Goal: Transaction & Acquisition: Subscribe to service/newsletter

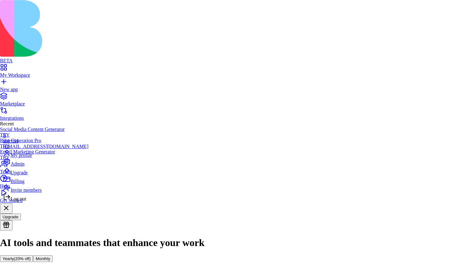
click at [18, 184] on span "Billing" at bounding box center [18, 181] width 14 height 5
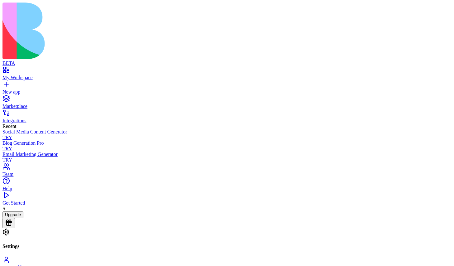
click at [32, 83] on link "New app" at bounding box center [226, 88] width 449 height 11
click at [34, 89] on div "New app" at bounding box center [226, 92] width 449 height 6
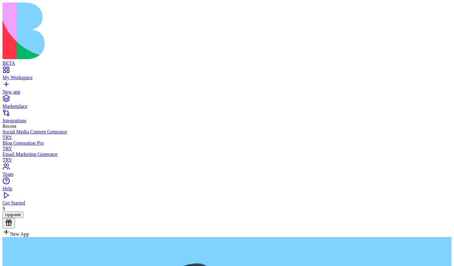
type textarea "**********"
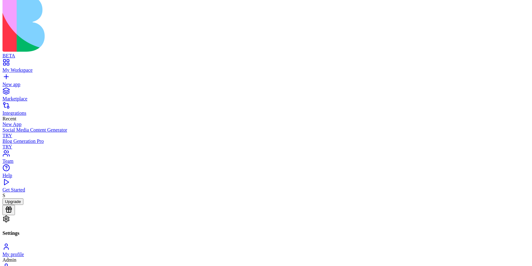
scroll to position [18, 0]
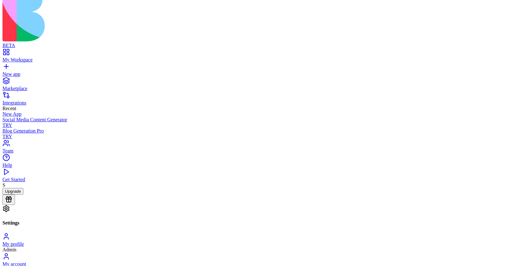
click at [23, 194] on button "Upgrade" at bounding box center [12, 191] width 21 height 7
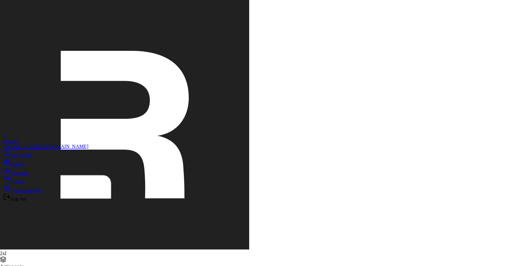
click at [28, 175] on span "Upgrade" at bounding box center [19, 172] width 17 height 5
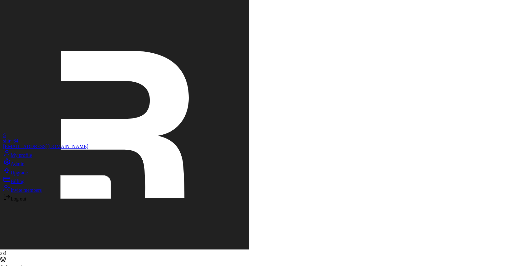
click at [23, 184] on span "Billing" at bounding box center [18, 181] width 14 height 5
click at [37, 175] on div "Upgrade" at bounding box center [45, 171] width 85 height 9
click at [35, 202] on div "Log out" at bounding box center [45, 197] width 85 height 9
